Goal: Task Accomplishment & Management: Complete application form

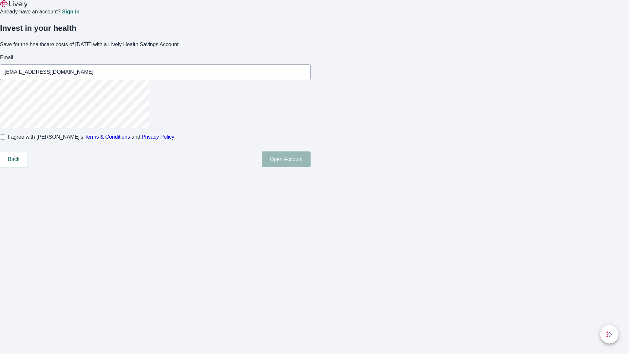
click at [5, 140] on input "I agree with Lively’s Terms & Conditions and Privacy Policy" at bounding box center [2, 136] width 5 height 5
checkbox input "true"
click at [311, 167] on button "Open Account" at bounding box center [286, 159] width 49 height 16
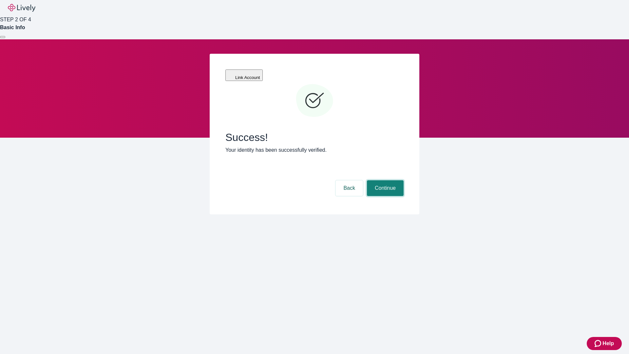
click at [384, 180] on button "Continue" at bounding box center [385, 188] width 37 height 16
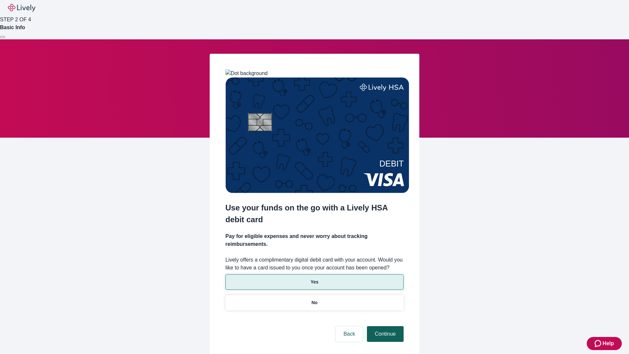
click at [314, 299] on p "No" at bounding box center [315, 302] width 6 height 7
click at [384, 326] on button "Continue" at bounding box center [385, 334] width 37 height 16
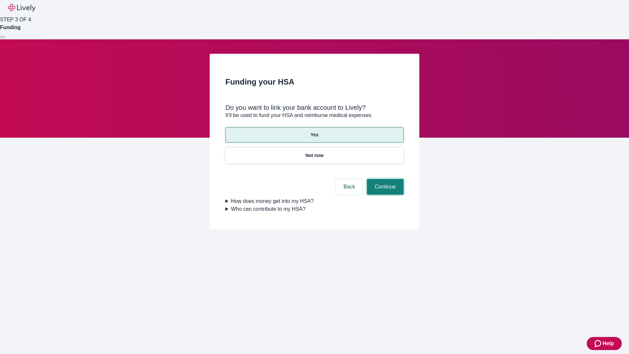
click at [384, 179] on button "Continue" at bounding box center [385, 187] width 37 height 16
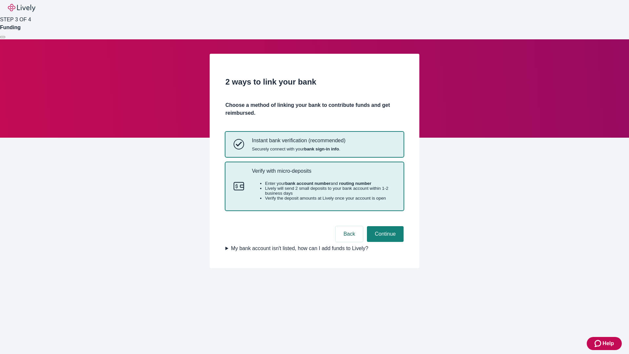
click at [323, 174] on p "Verify with micro-deposits" at bounding box center [324, 171] width 144 height 6
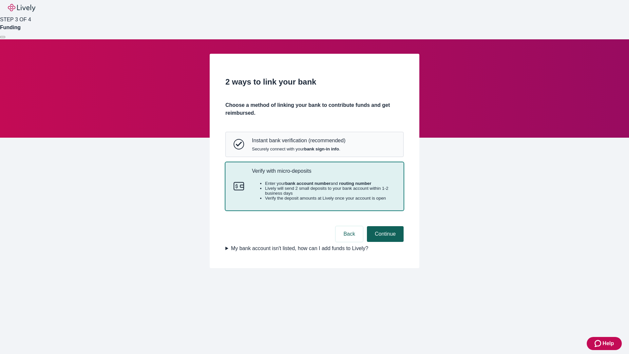
click at [384, 242] on button "Continue" at bounding box center [385, 234] width 37 height 16
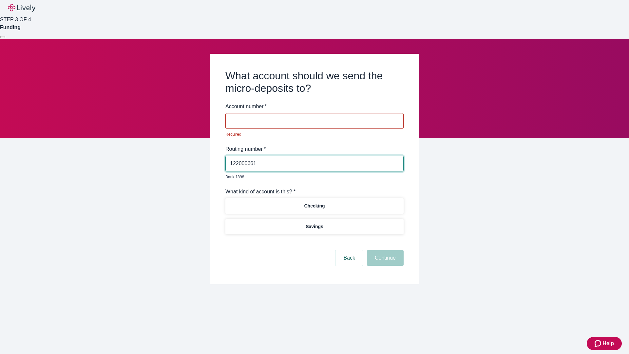
type input "122000661"
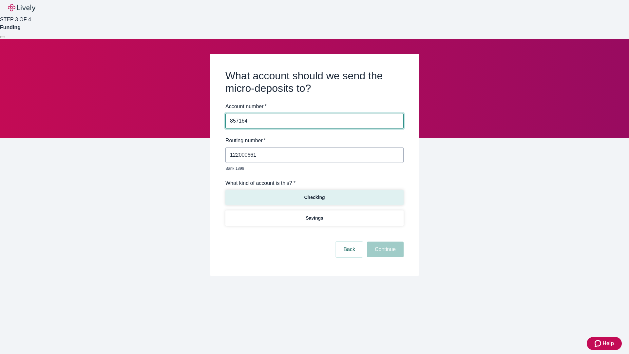
type input "857164"
click at [314, 194] on p "Checking" at bounding box center [314, 197] width 21 height 7
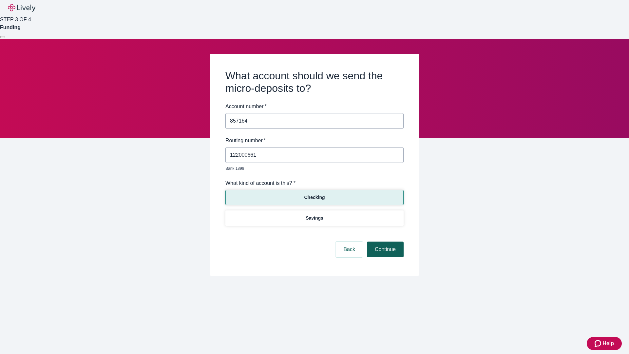
click at [384, 242] on button "Continue" at bounding box center [385, 250] width 37 height 16
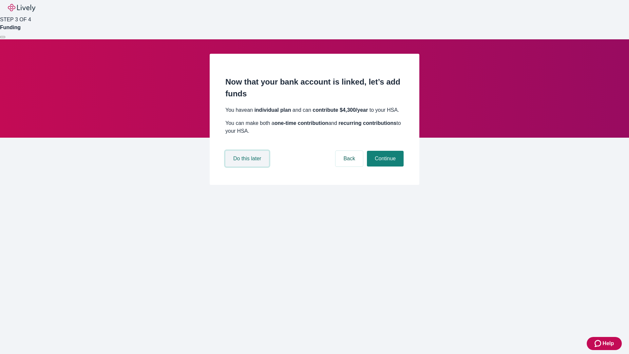
click at [248, 166] on button "Do this later" at bounding box center [247, 159] width 44 height 16
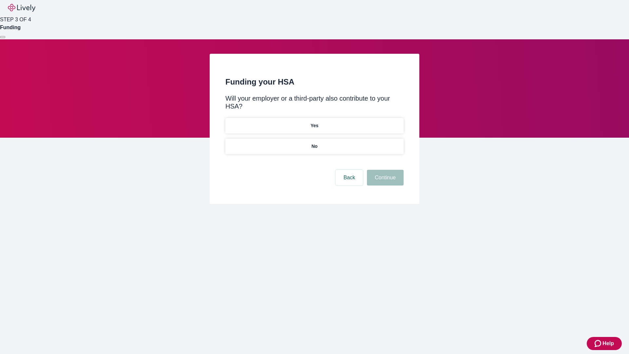
click at [314, 143] on p "No" at bounding box center [315, 146] width 6 height 7
click at [384, 170] on button "Continue" at bounding box center [385, 178] width 37 height 16
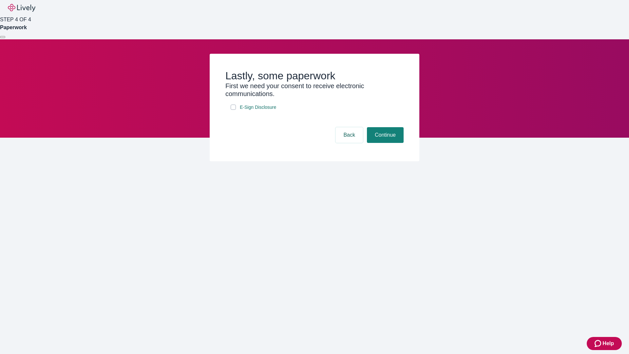
click at [233, 110] on input "E-Sign Disclosure" at bounding box center [233, 107] width 5 height 5
checkbox input "true"
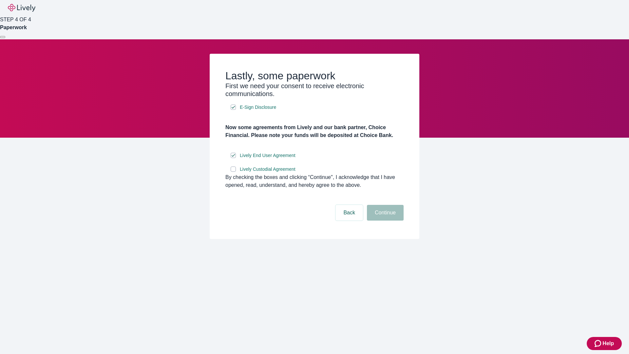
click at [233, 172] on input "Lively Custodial Agreement" at bounding box center [233, 168] width 5 height 5
checkbox input "true"
click at [384, 221] on button "Continue" at bounding box center [385, 213] width 37 height 16
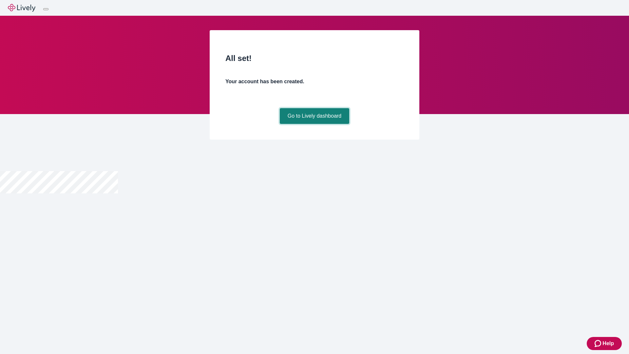
click at [314, 124] on link "Go to Lively dashboard" at bounding box center [315, 116] width 70 height 16
